Goal: Task Accomplishment & Management: Use online tool/utility

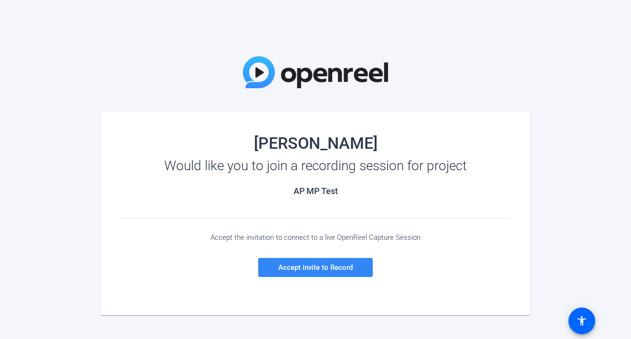
click at [343, 266] on span "Accept invite to Record" at bounding box center [315, 267] width 74 height 9
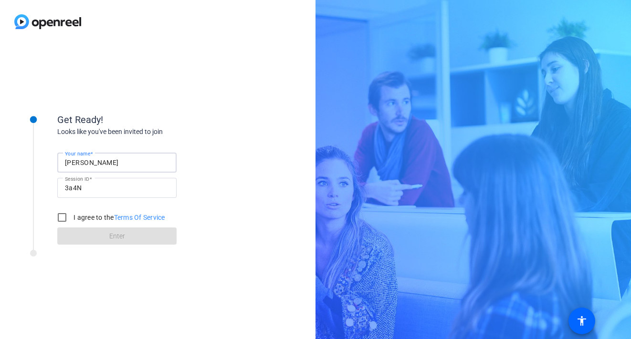
click at [105, 162] on input "[PERSON_NAME]" at bounding box center [117, 162] width 104 height 11
type input "[PERSON_NAME]"
click at [80, 217] on label "I agree to the Terms Of Service" at bounding box center [118, 218] width 93 height 10
click at [72, 217] on input "I agree to the Terms Of Service" at bounding box center [61, 217] width 19 height 19
checkbox input "true"
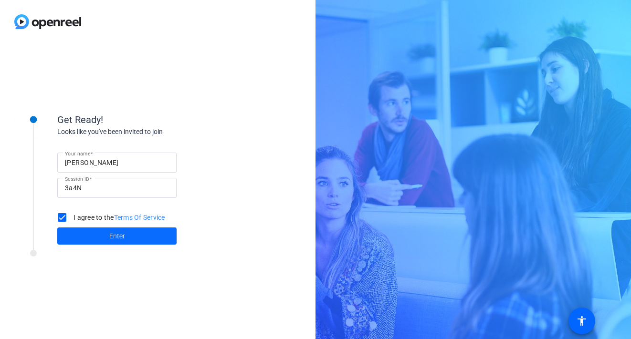
click at [126, 242] on span at bounding box center [116, 236] width 119 height 23
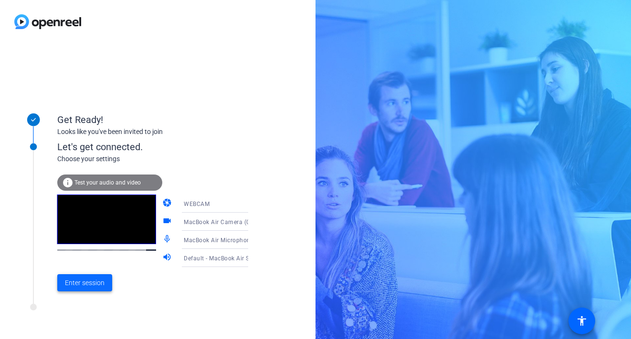
click at [99, 280] on span "Enter session" at bounding box center [85, 283] width 40 height 10
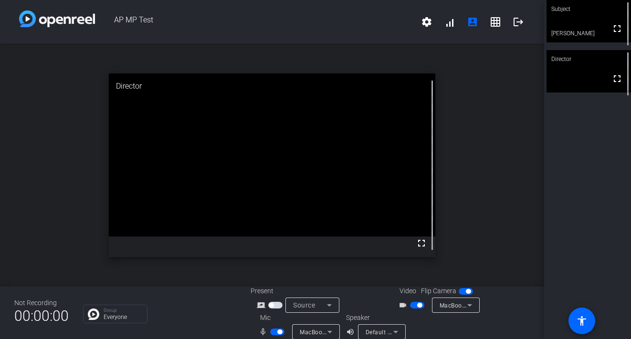
scroll to position [11, 0]
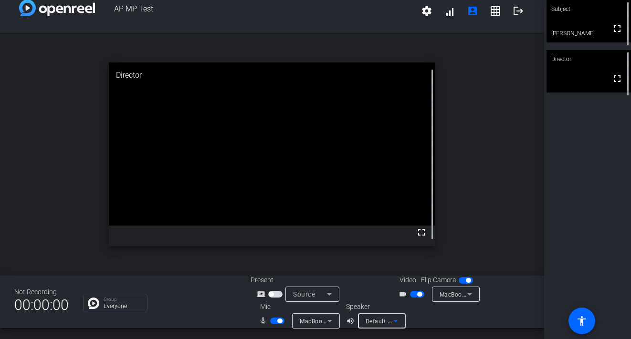
click at [377, 326] on div "Default - MacBook Air Speakers (Built-in)" at bounding box center [379, 321] width 28 height 12
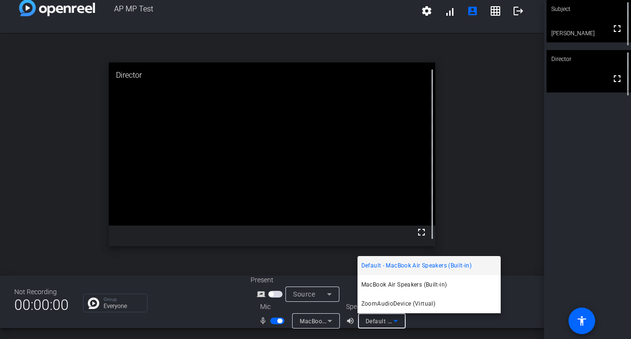
click at [377, 326] on div at bounding box center [315, 169] width 631 height 339
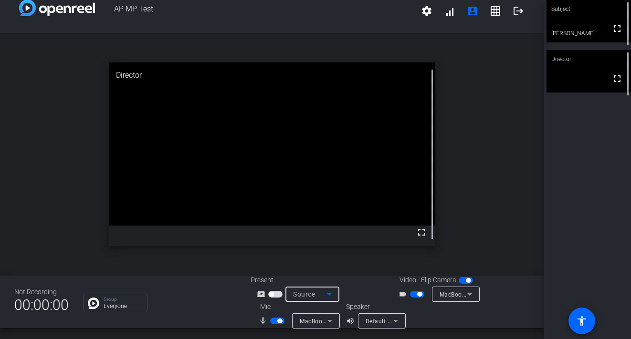
click at [327, 292] on icon at bounding box center [328, 294] width 11 height 11
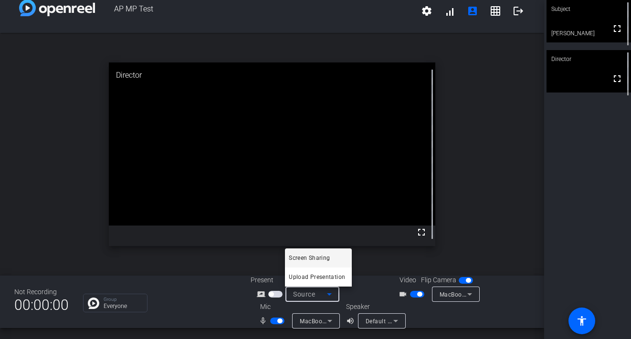
click at [327, 292] on div at bounding box center [315, 169] width 631 height 339
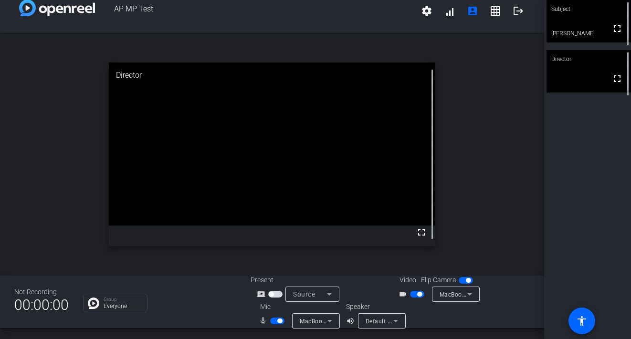
click at [577, 66] on div "Director" at bounding box center [588, 59] width 84 height 18
click at [601, 81] on video at bounding box center [588, 72] width 83 height 42
click at [241, 183] on video at bounding box center [272, 143] width 326 height 163
click at [312, 296] on span "Source" at bounding box center [304, 294] width 22 height 8
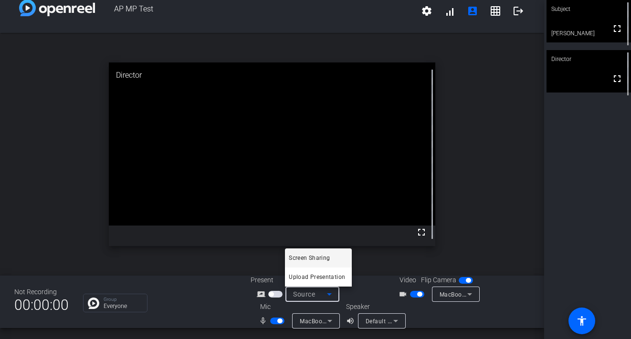
click at [312, 296] on div at bounding box center [315, 169] width 631 height 339
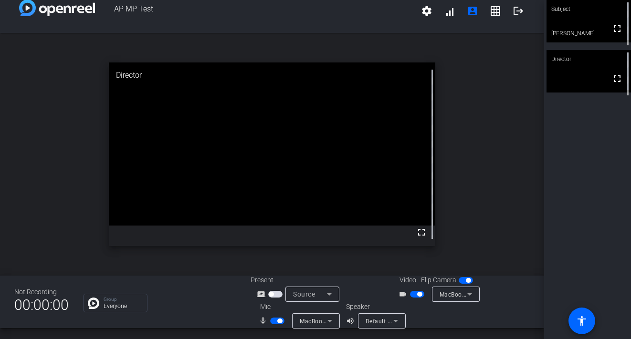
click at [380, 320] on span "Default - MacBook Air Speakers (Built-in)" at bounding box center [421, 321] width 113 height 8
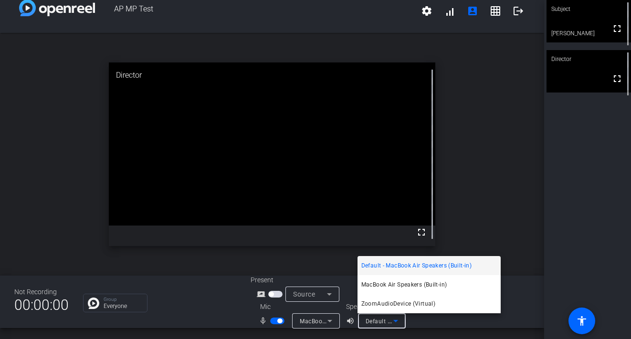
click at [385, 323] on div at bounding box center [315, 169] width 631 height 339
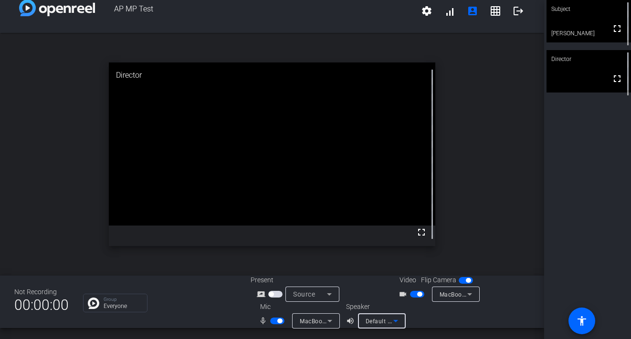
click at [379, 321] on span "Default - MacBook Air Speakers (Built-in)" at bounding box center [421, 321] width 113 height 8
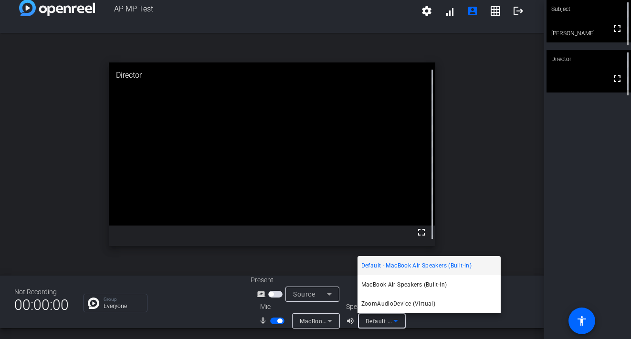
click at [379, 321] on div at bounding box center [315, 169] width 631 height 339
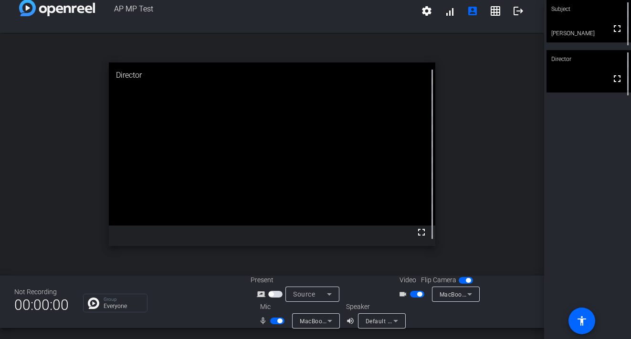
click at [379, 321] on span "Default - MacBook Air Speakers (Built-in)" at bounding box center [421, 321] width 113 height 8
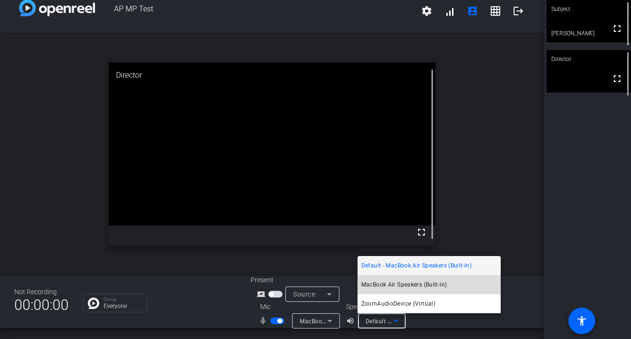
click at [389, 291] on mat-option "MacBook Air Speakers (Built-in)" at bounding box center [428, 284] width 143 height 19
